Goal: Task Accomplishment & Management: Complete application form

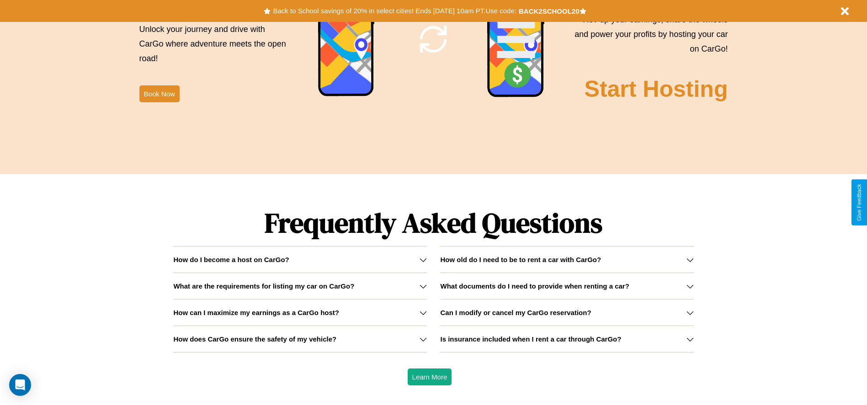
scroll to position [1311, 0]
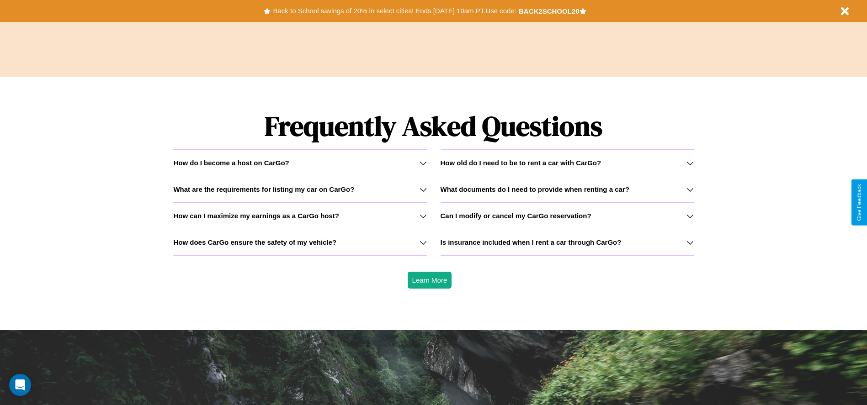
click at [300, 216] on h3 "How can I maximize my earnings as a CarGo host?" at bounding box center [256, 216] width 166 height 8
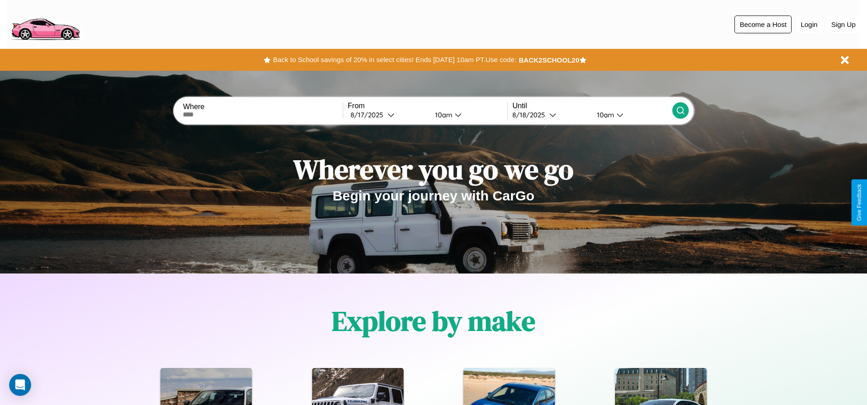
click at [763, 24] on button "Become a Host" at bounding box center [763, 25] width 57 height 18
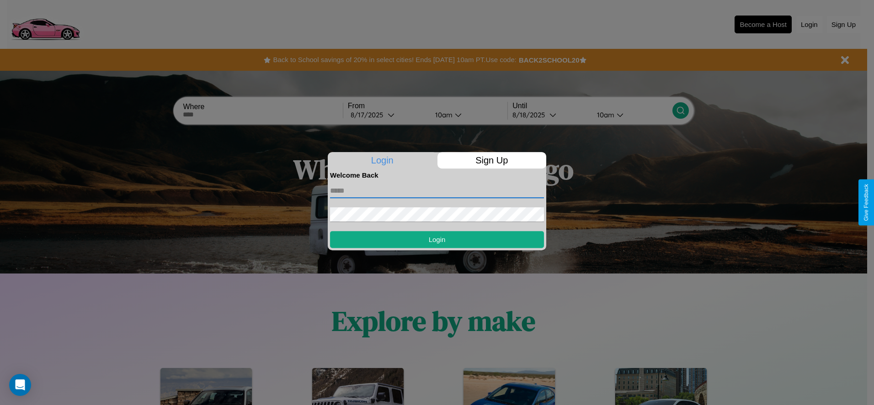
click at [437, 191] on input "text" at bounding box center [437, 191] width 214 height 15
type input "**********"
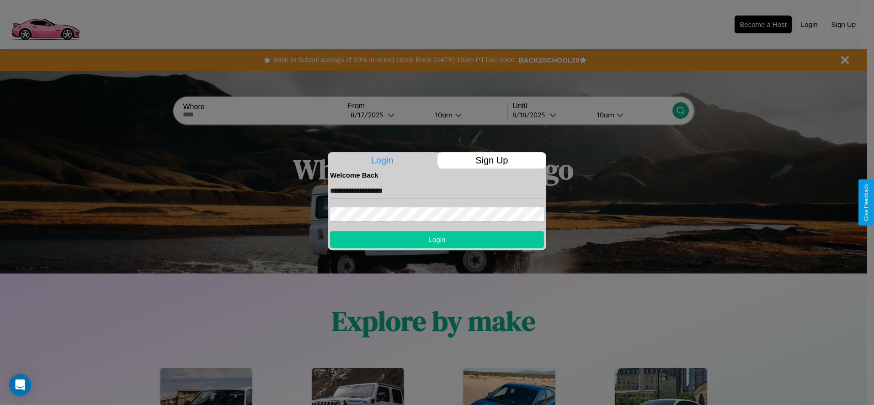
click at [437, 240] on button "Login" at bounding box center [437, 239] width 214 height 17
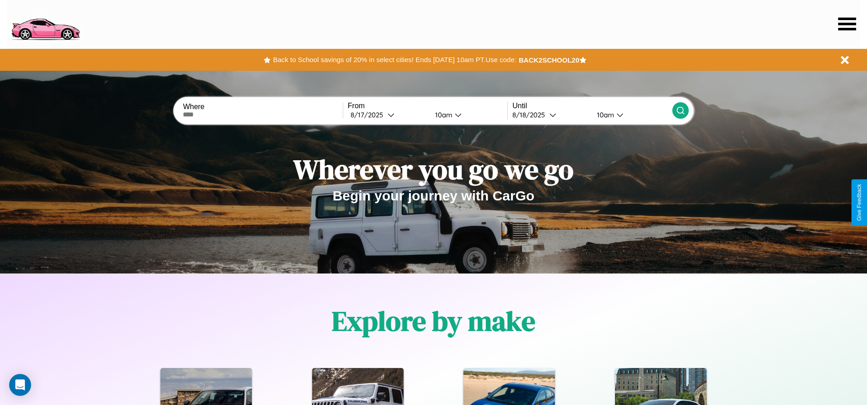
click at [847, 24] on icon at bounding box center [847, 23] width 18 height 13
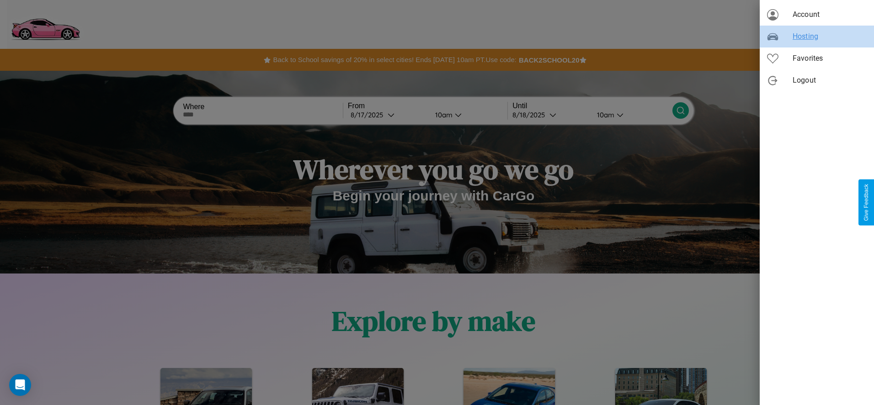
click at [817, 37] on span "Hosting" at bounding box center [830, 36] width 74 height 11
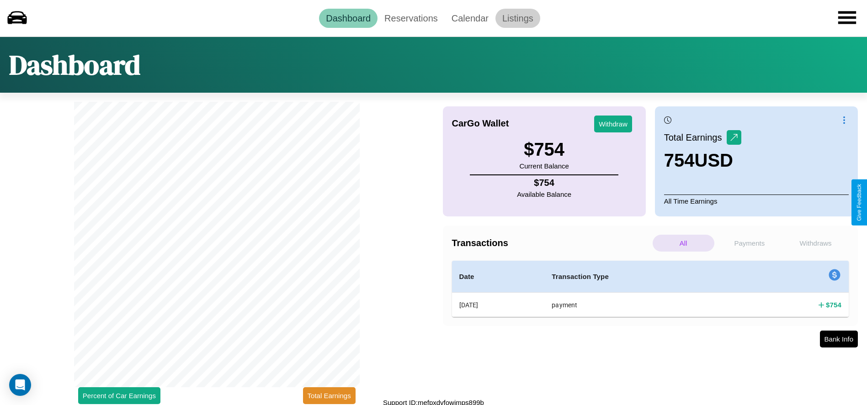
click at [517, 18] on link "Listings" at bounding box center [517, 18] width 45 height 19
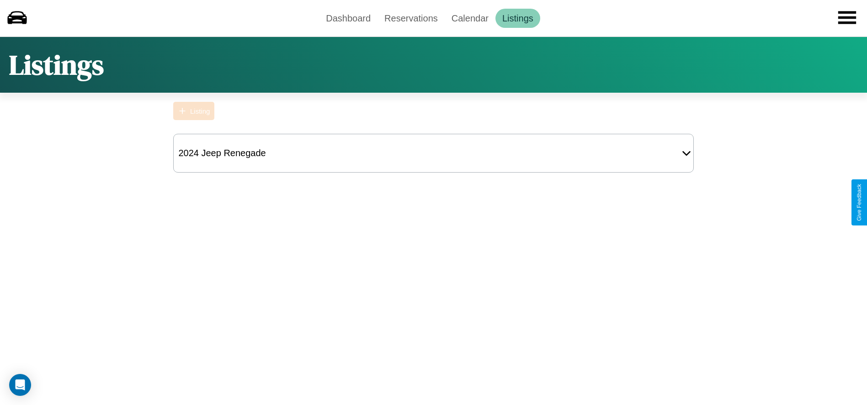
click at [194, 111] on div "Listing" at bounding box center [200, 111] width 20 height 8
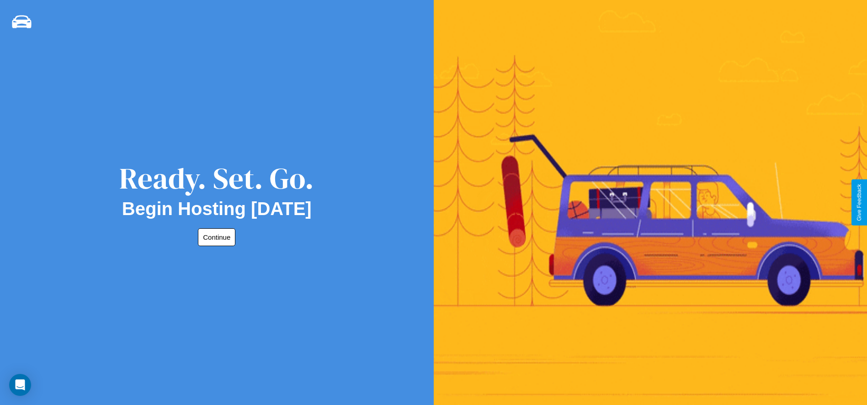
click at [215, 237] on button "Continue" at bounding box center [216, 238] width 37 height 18
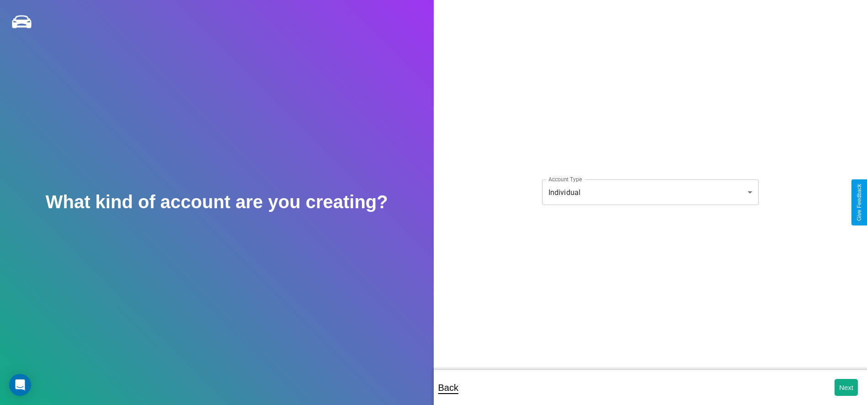
click at [650, 192] on body "**********" at bounding box center [433, 209] width 867 height 418
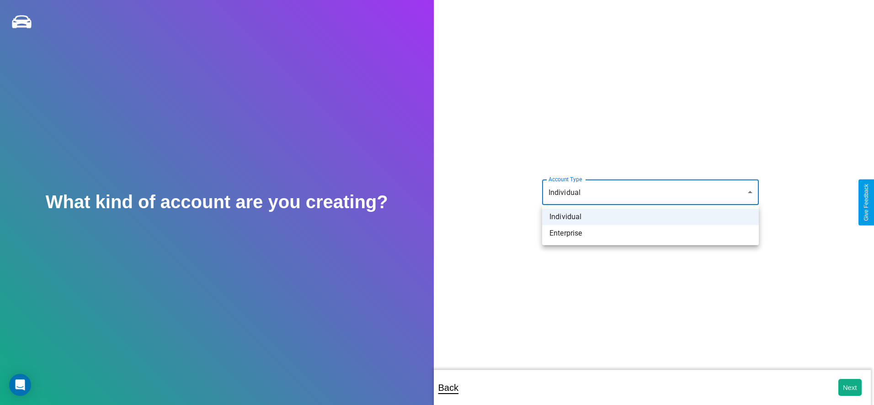
click at [650, 217] on li "Individual" at bounding box center [650, 217] width 217 height 16
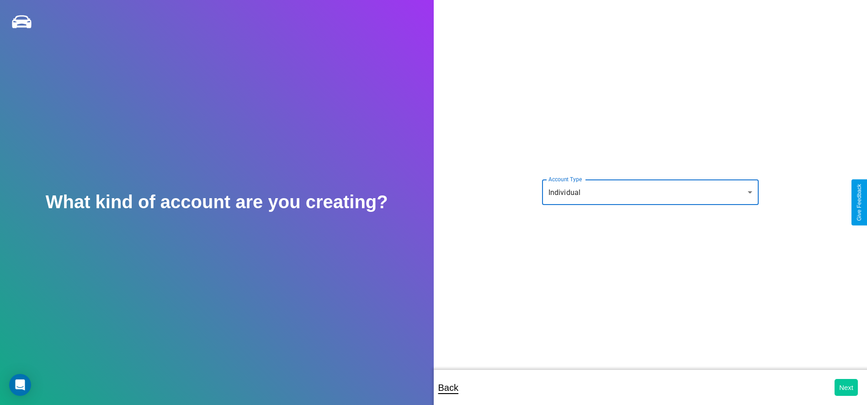
click at [846, 388] on button "Next" at bounding box center [846, 387] width 23 height 17
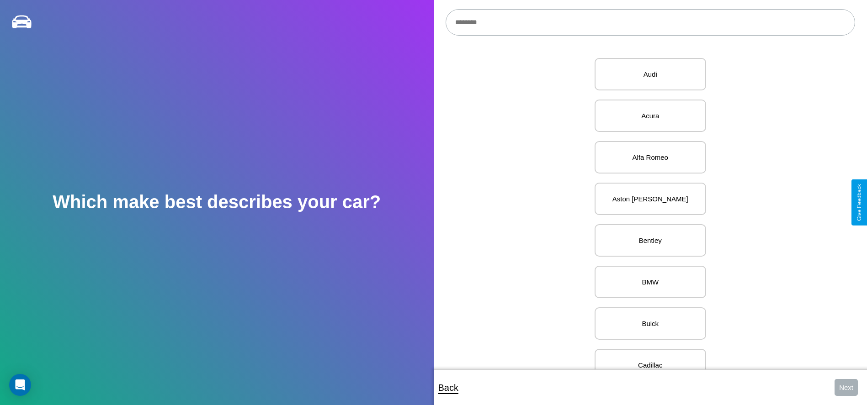
click at [650, 22] on input "text" at bounding box center [651, 22] width 410 height 27
type input "*****"
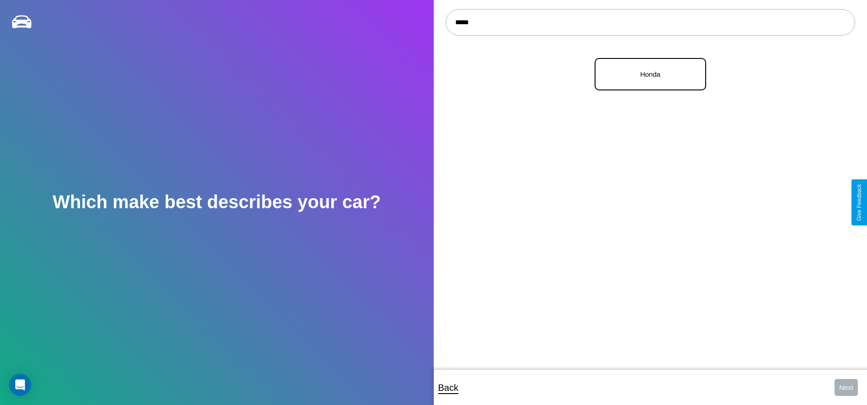
click at [647, 75] on p "Honda" at bounding box center [650, 74] width 91 height 12
click at [846, 388] on button "Next" at bounding box center [846, 387] width 23 height 17
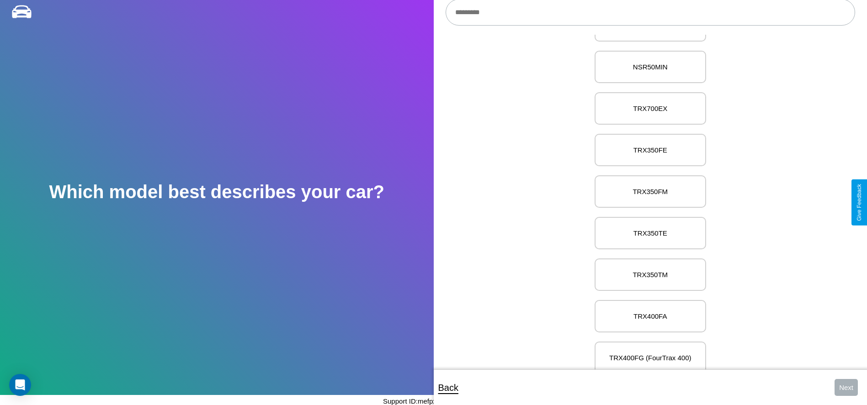
scroll to position [9490, 0]
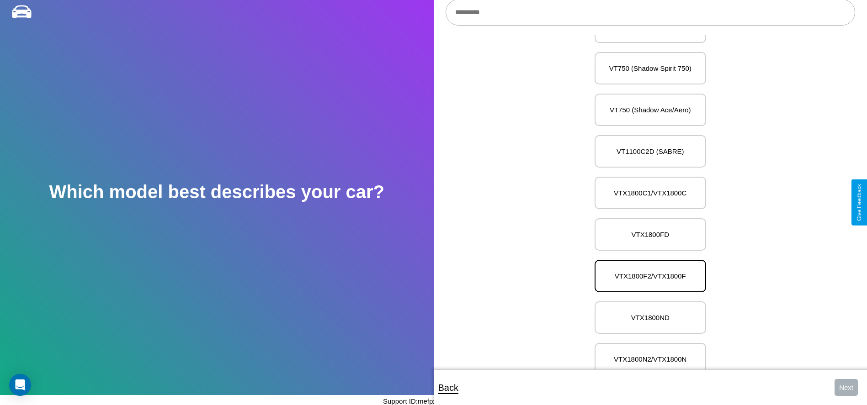
click at [647, 270] on p "VTX1800F2/VTX1800F" at bounding box center [650, 276] width 91 height 12
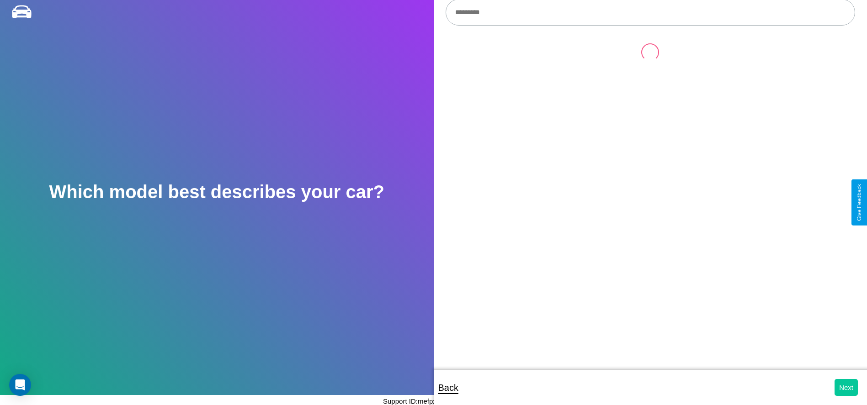
scroll to position [0, 0]
click at [846, 388] on button "Next" at bounding box center [846, 387] width 23 height 17
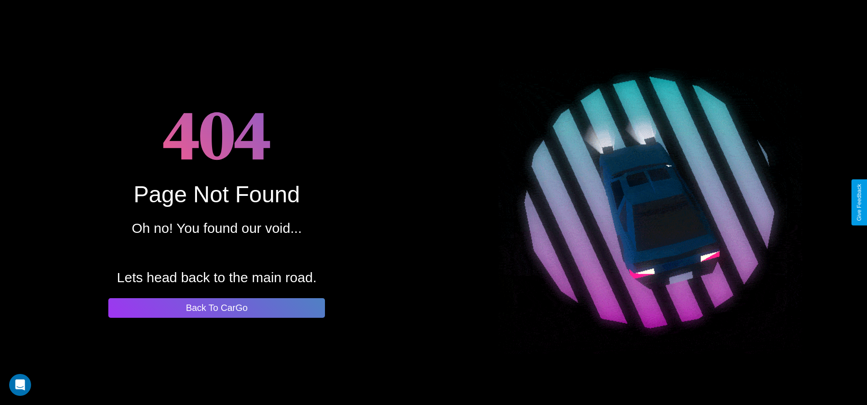
click at [217, 308] on button "Back To CarGo" at bounding box center [216, 308] width 217 height 20
